Goal: Navigation & Orientation: Find specific page/section

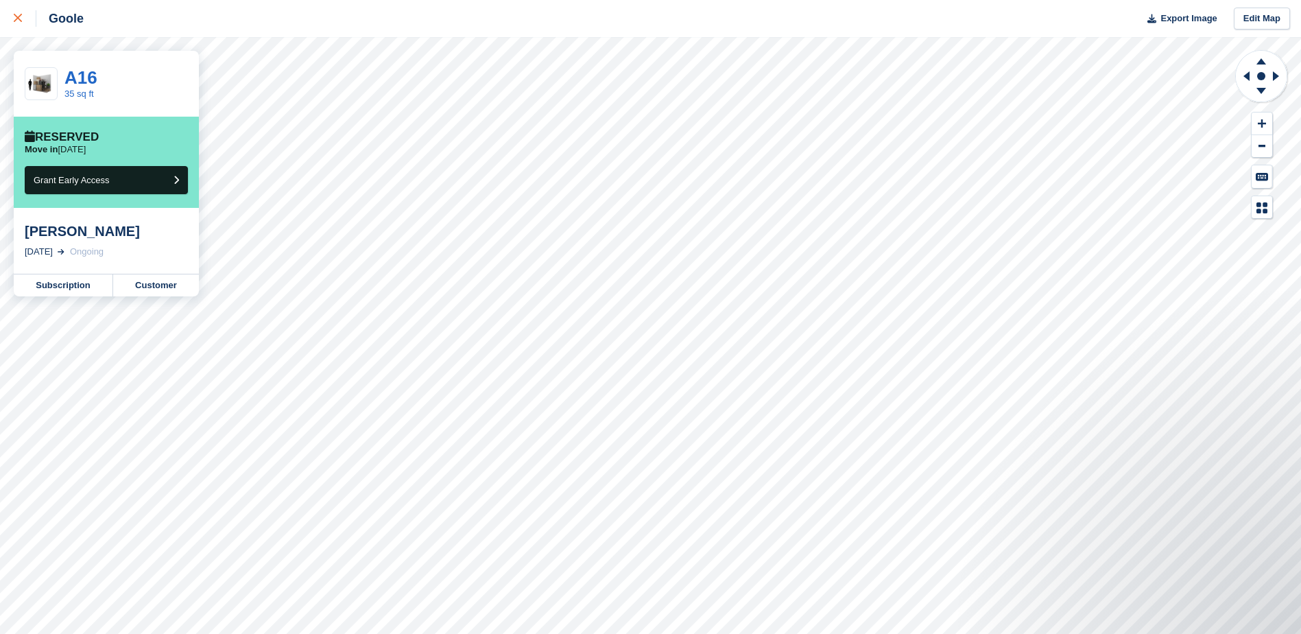
click at [14, 21] on icon at bounding box center [18, 18] width 8 height 8
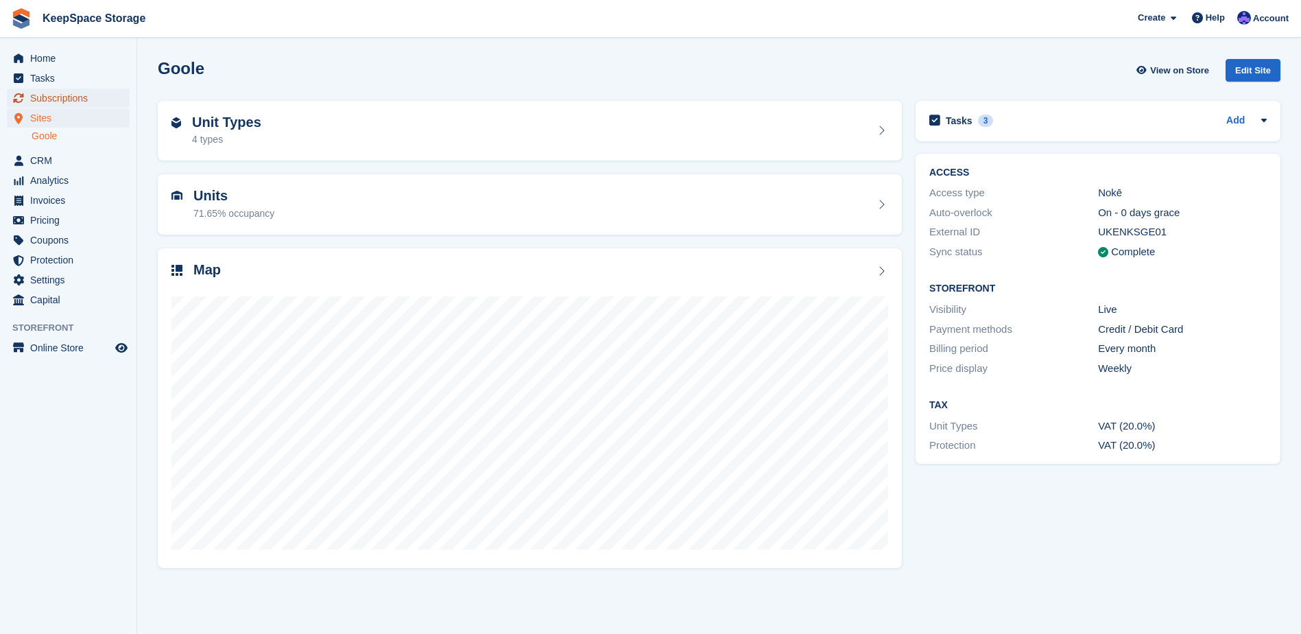
click at [65, 95] on span "Subscriptions" at bounding box center [71, 97] width 82 height 19
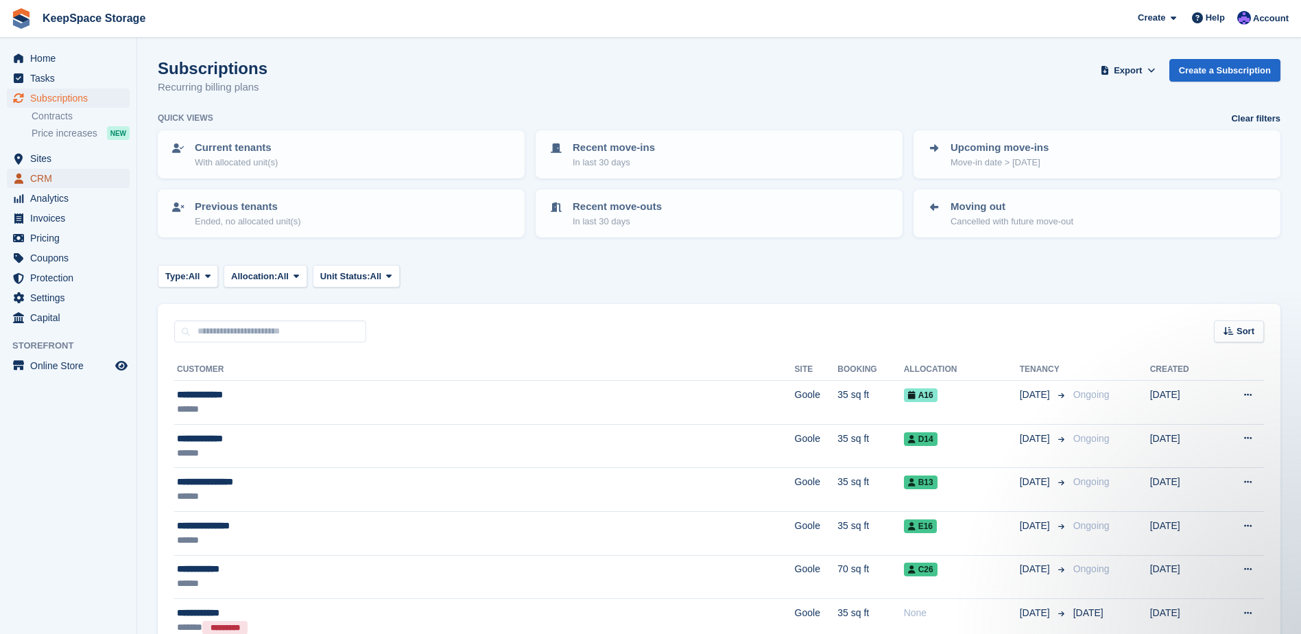
click at [62, 173] on span "CRM" at bounding box center [71, 178] width 82 height 19
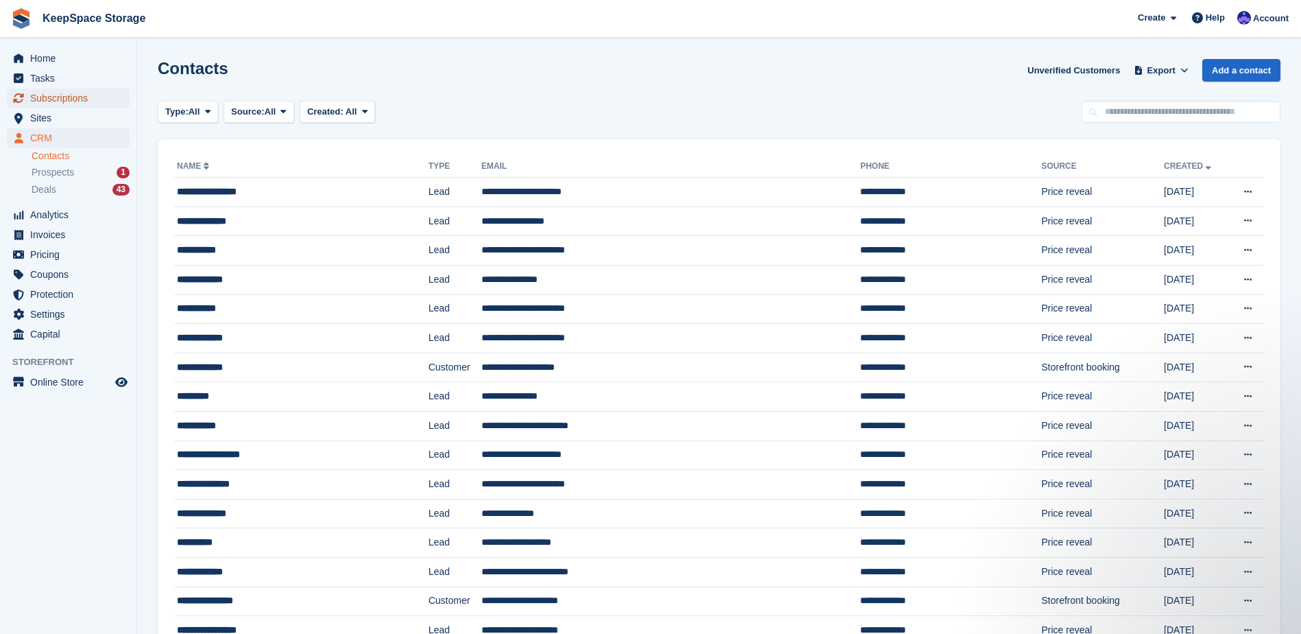
click at [82, 98] on span "Subscriptions" at bounding box center [71, 97] width 82 height 19
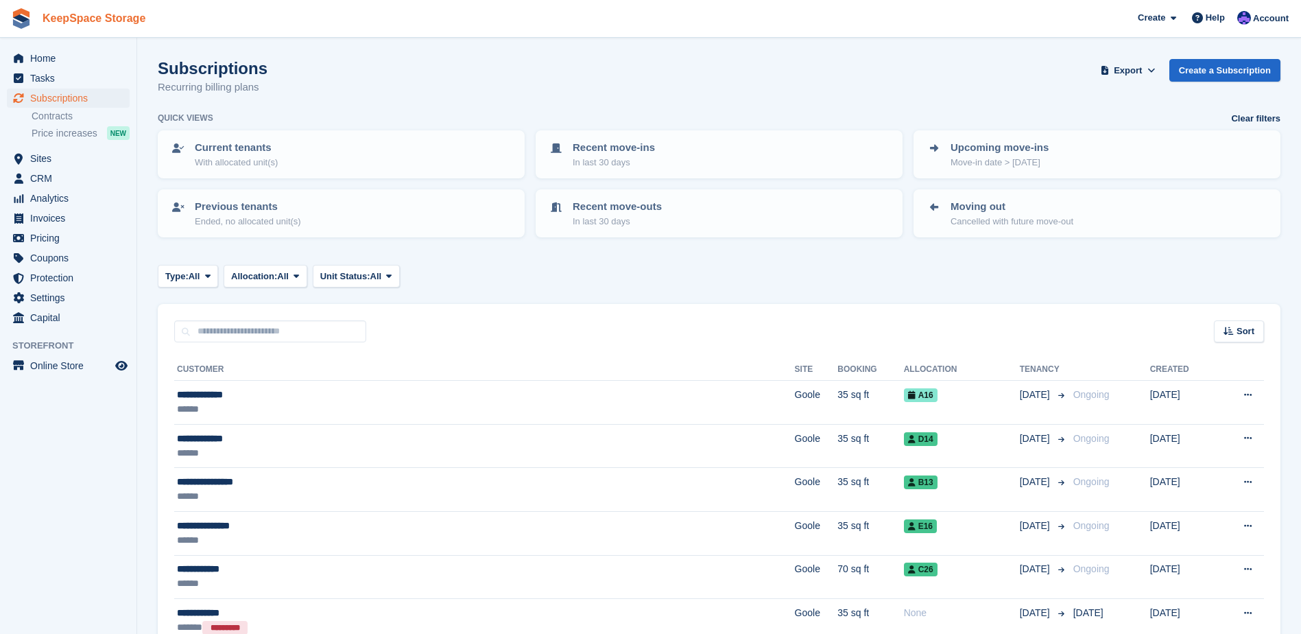
click at [56, 25] on link "KeepSpace Storage" at bounding box center [94, 18] width 114 height 23
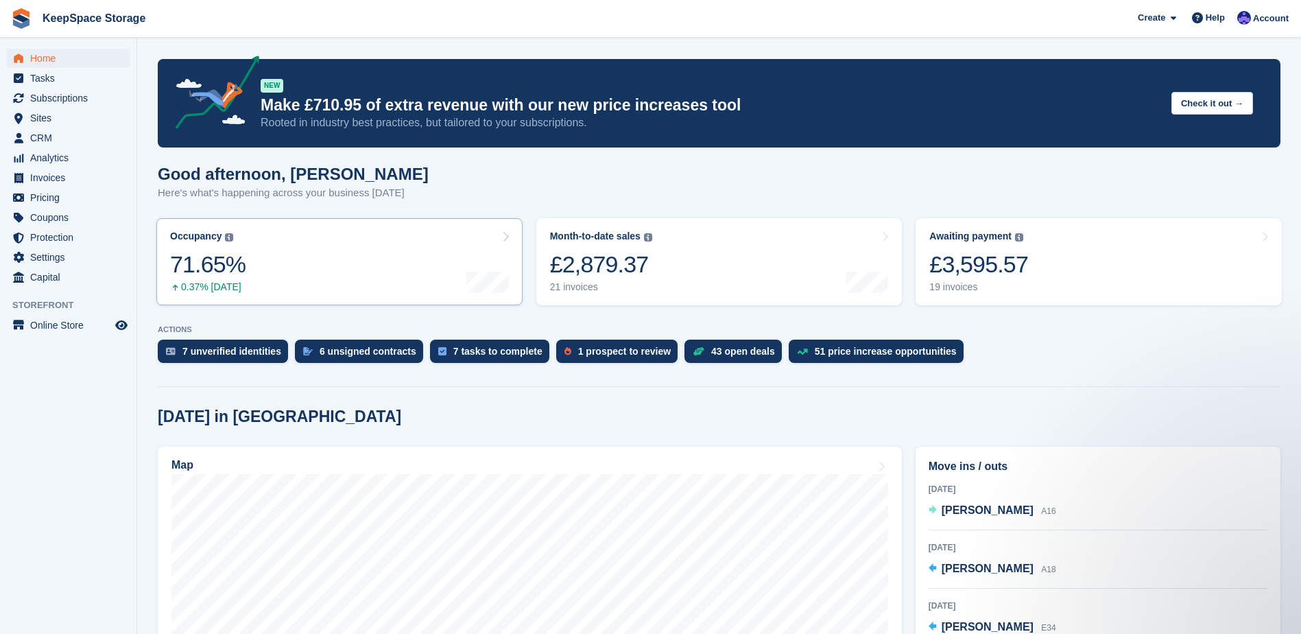
click at [285, 274] on link "Occupancy The percentage of all currently allocated units in terms of area. Inc…" at bounding box center [339, 261] width 366 height 87
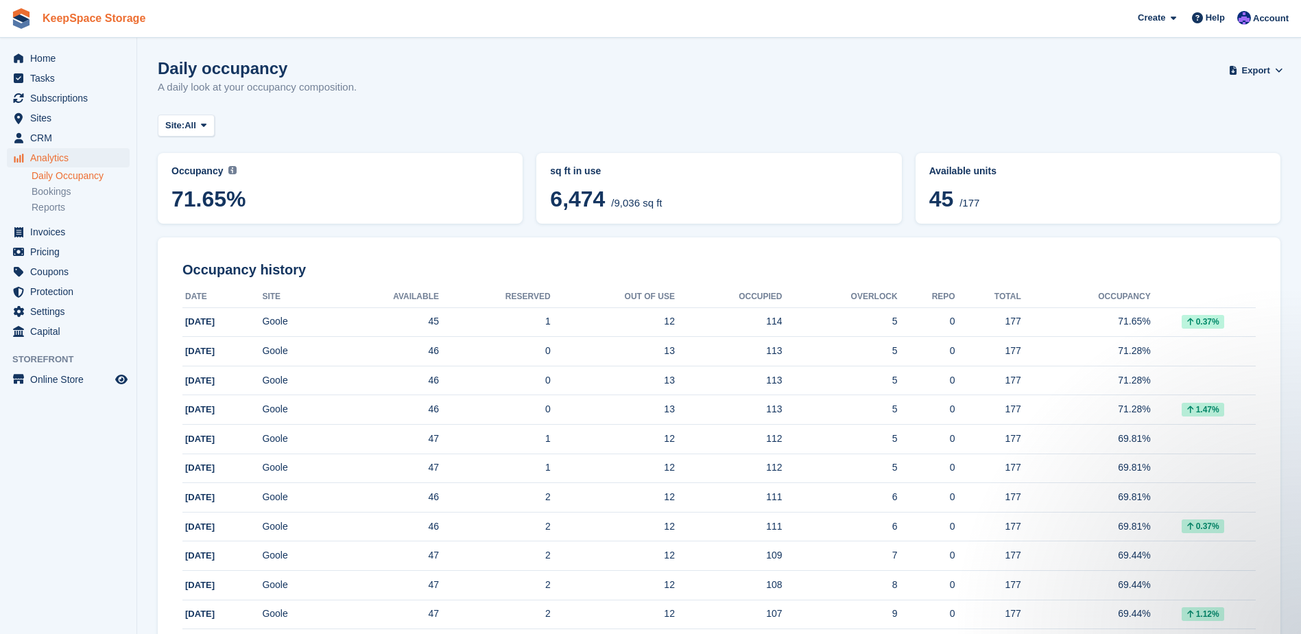
click at [101, 21] on link "KeepSpace Storage" at bounding box center [94, 18] width 114 height 23
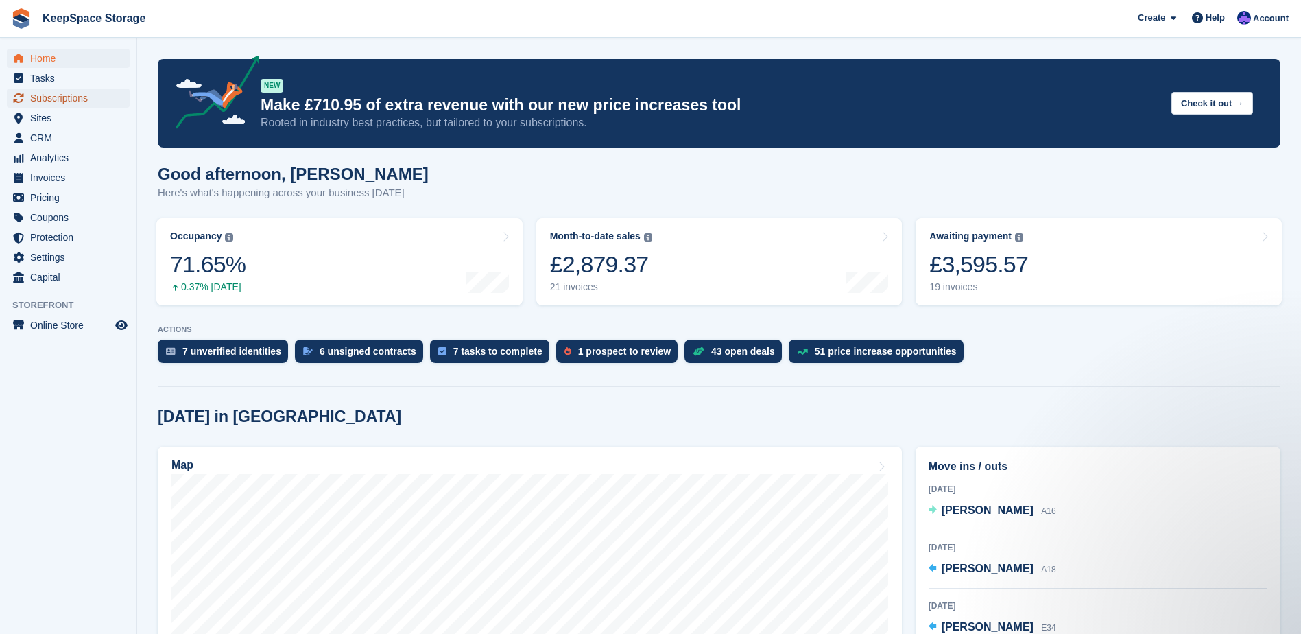
click at [75, 95] on span "Subscriptions" at bounding box center [71, 97] width 82 height 19
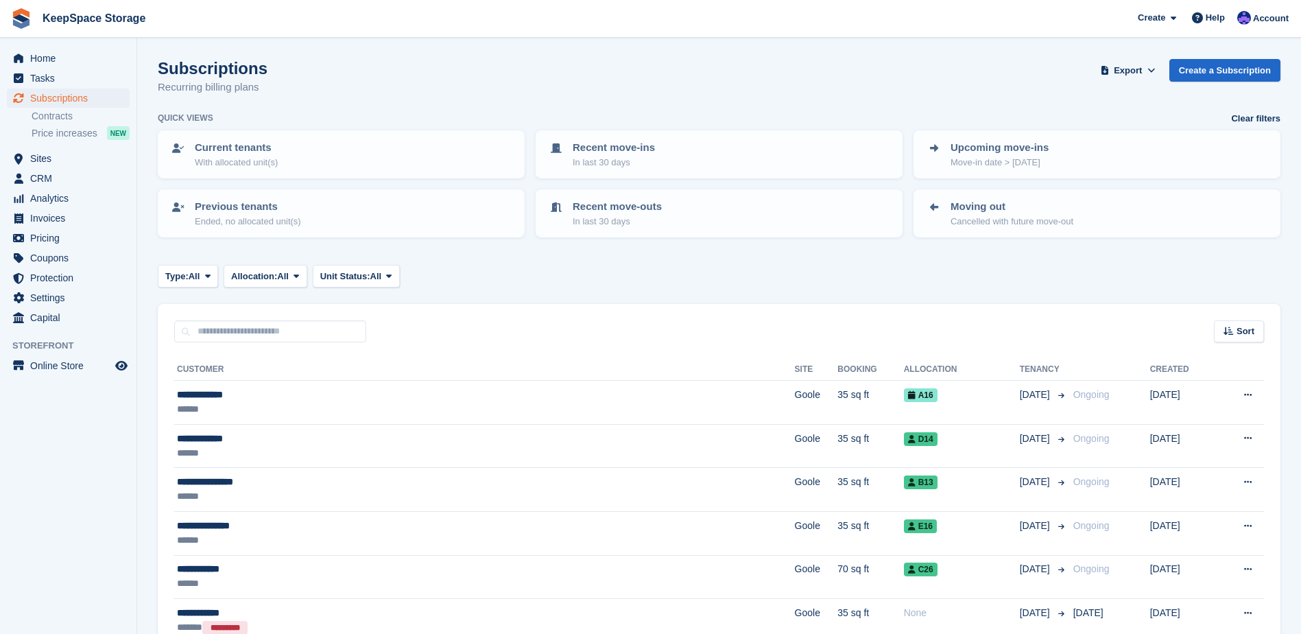
click at [981, 149] on p "Upcoming move-ins" at bounding box center [999, 148] width 98 height 16
